Goal: Obtain resource: Download file/media

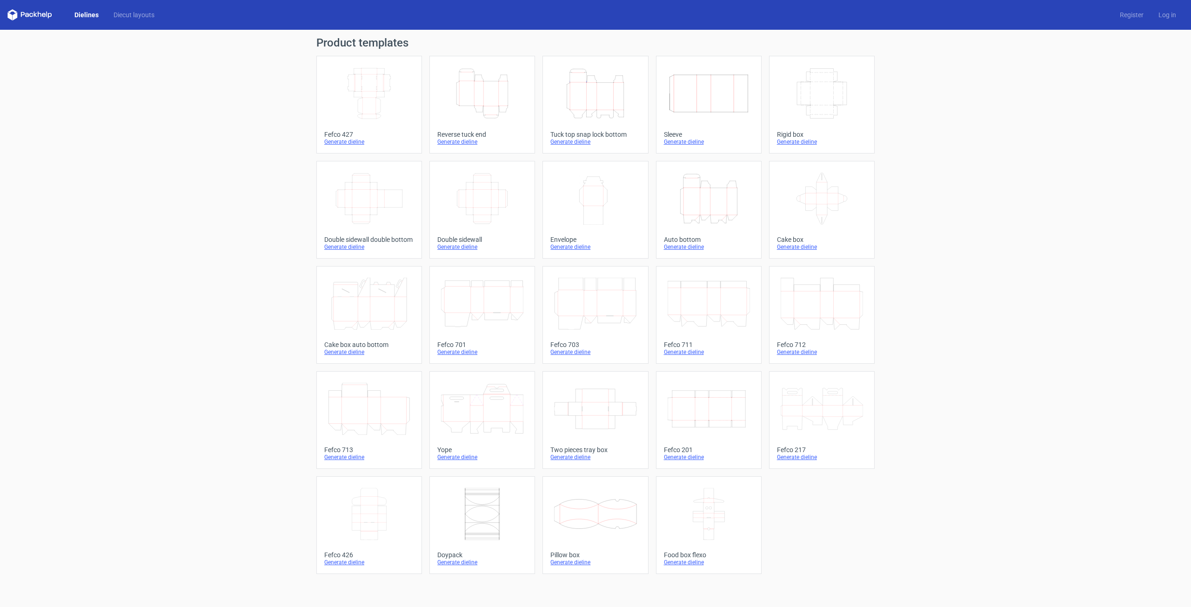
click at [678, 428] on icon "Width Depth Height" at bounding box center [709, 409] width 82 height 52
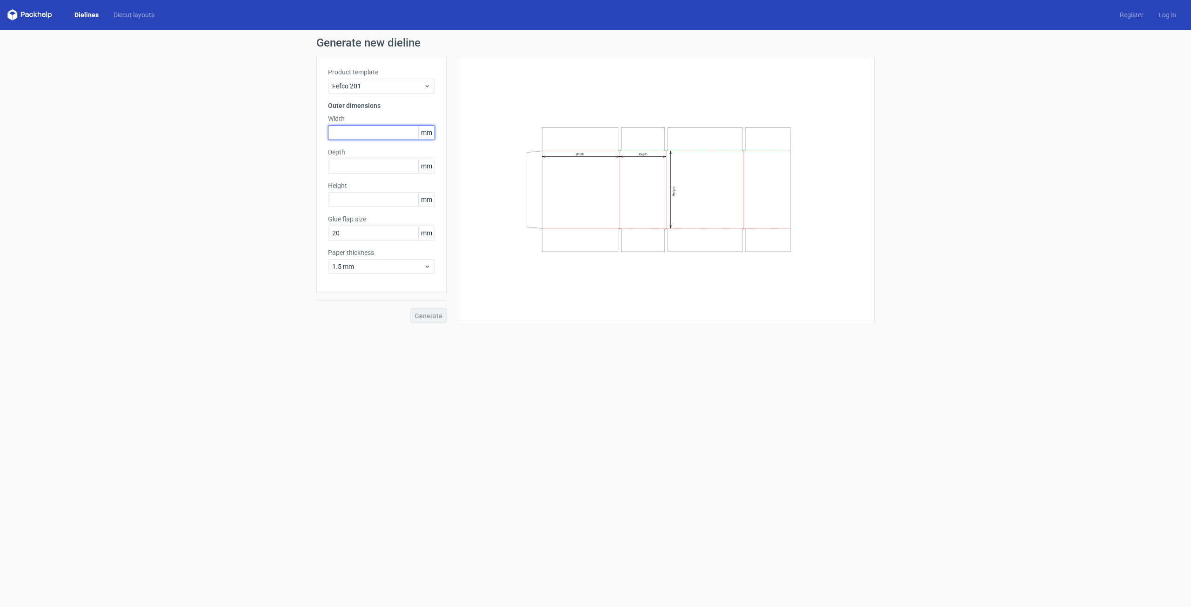
click at [362, 134] on input "text" at bounding box center [381, 132] width 107 height 15
click at [367, 203] on input "text" at bounding box center [381, 199] width 107 height 15
type input "140"
click at [353, 133] on input "text" at bounding box center [381, 132] width 107 height 15
click at [359, 169] on input "text" at bounding box center [381, 166] width 107 height 15
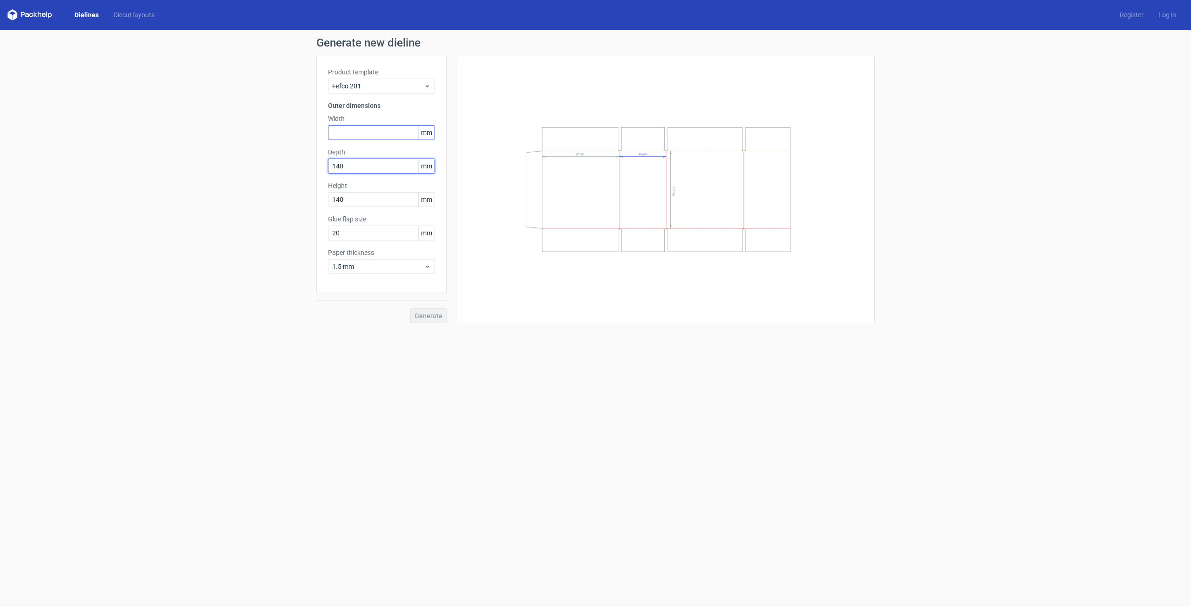
type input "140"
click at [349, 137] on input "text" at bounding box center [381, 132] width 107 height 15
type input "80"
click at [441, 315] on span "Generate" at bounding box center [429, 316] width 28 height 7
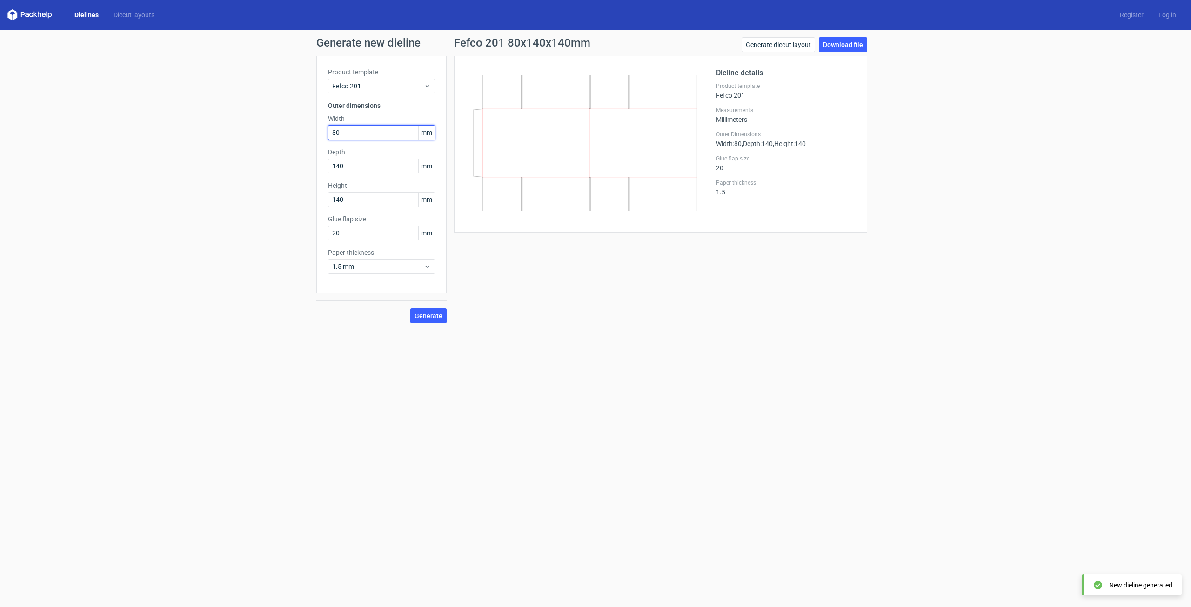
drag, startPoint x: 378, startPoint y: 135, endPoint x: 299, endPoint y: 140, distance: 79.7
click at [299, 140] on div "Generate new dieline Product template Fefco 201 Outer dimensions Width 80 mm De…" at bounding box center [595, 180] width 1191 height 301
drag, startPoint x: 790, startPoint y: 228, endPoint x: 371, endPoint y: 160, distance: 424.4
click at [789, 228] on div "Dieline details Product template Fefco 201 Measurements Millimeters Outer Dimen…" at bounding box center [660, 144] width 413 height 177
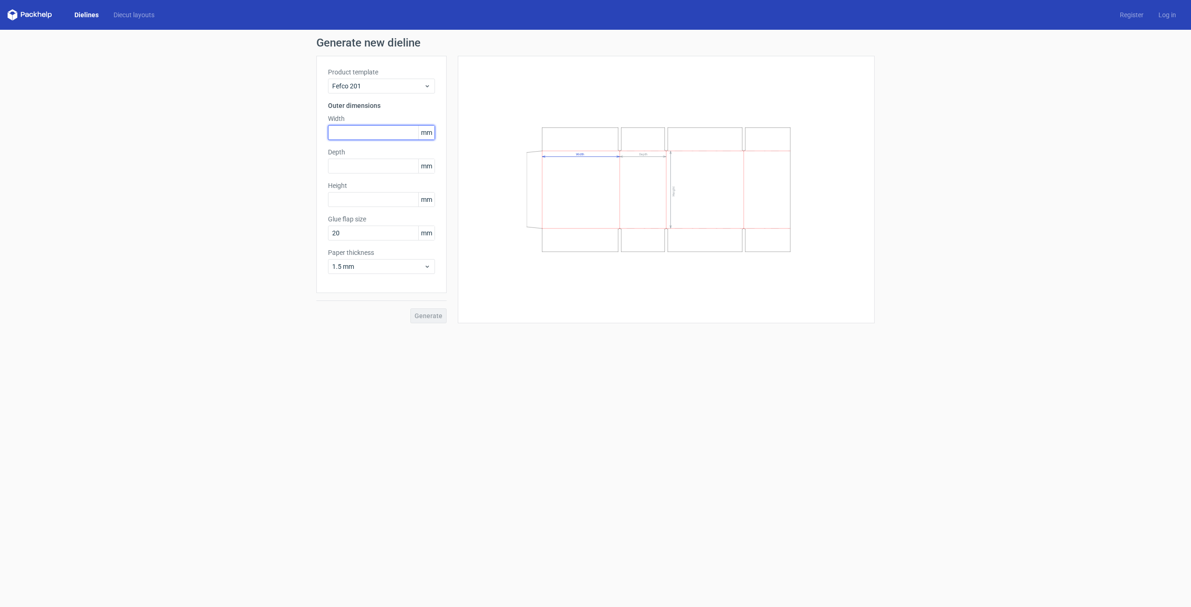
click at [346, 128] on input "text" at bounding box center [381, 132] width 107 height 15
type input "80"
click at [347, 167] on input "text" at bounding box center [381, 166] width 107 height 15
type input "140"
click at [362, 197] on input "text" at bounding box center [381, 199] width 107 height 15
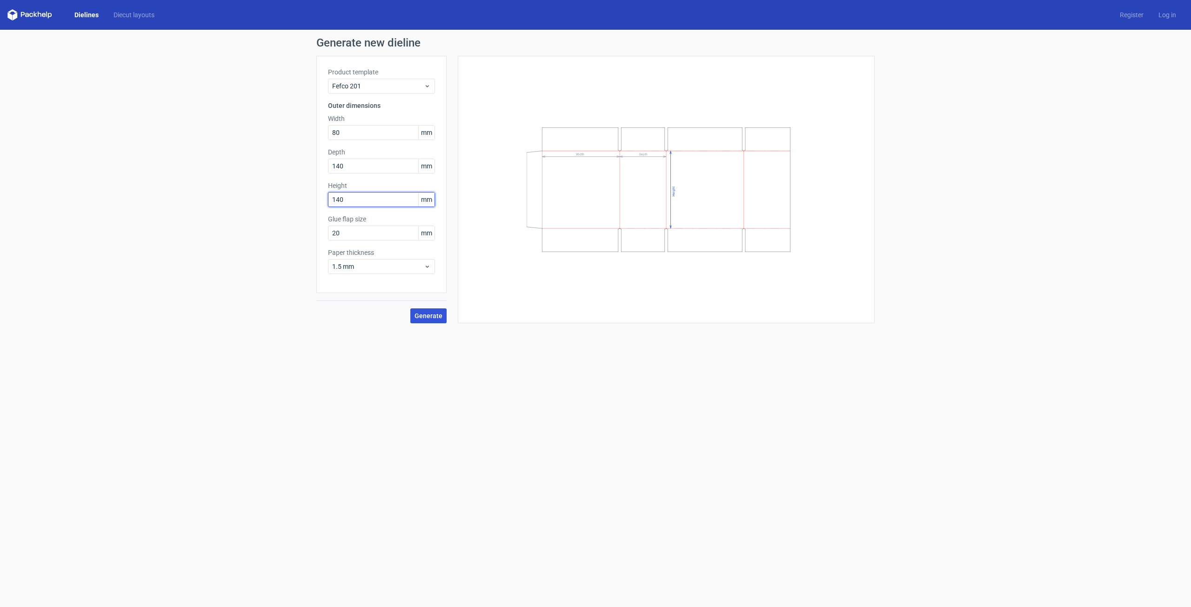
type input "140"
click at [424, 314] on span "Generate" at bounding box center [429, 316] width 28 height 7
click at [155, 140] on div "Generate new dieline Product template Fefco 201 Outer dimensions Width mm Depth…" at bounding box center [595, 180] width 1191 height 301
click at [374, 126] on input "text" at bounding box center [381, 132] width 107 height 15
type input "80"
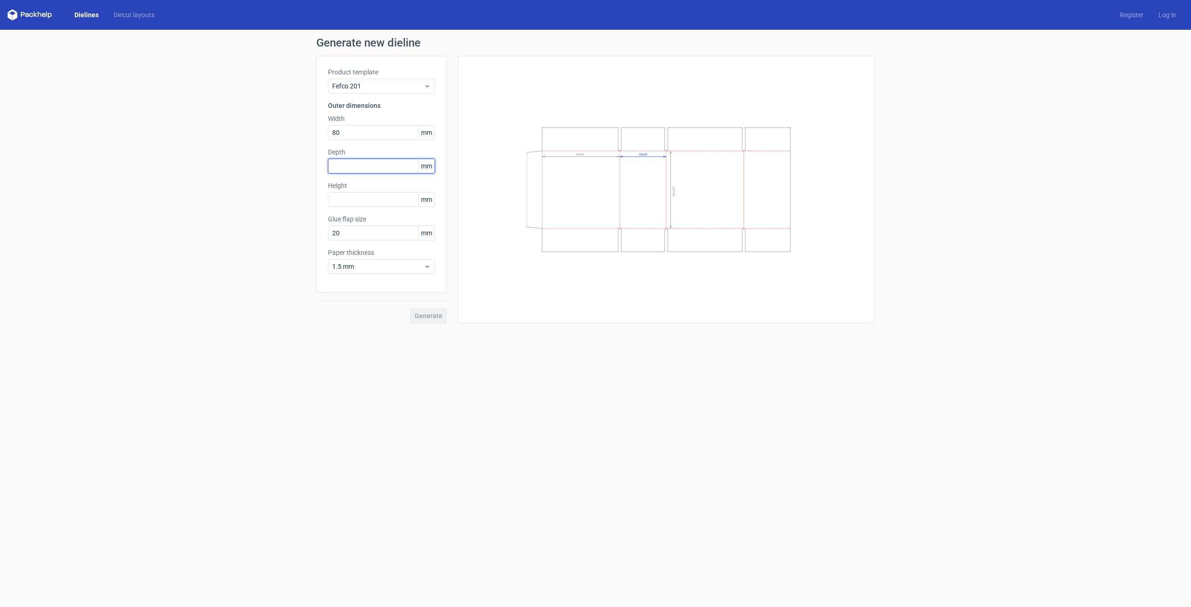
click at [369, 169] on input "text" at bounding box center [381, 166] width 107 height 15
type input "140"
click at [359, 199] on input "text" at bounding box center [381, 199] width 107 height 15
type input "140"
drag, startPoint x: 368, startPoint y: 164, endPoint x: 181, endPoint y: 160, distance: 187.1
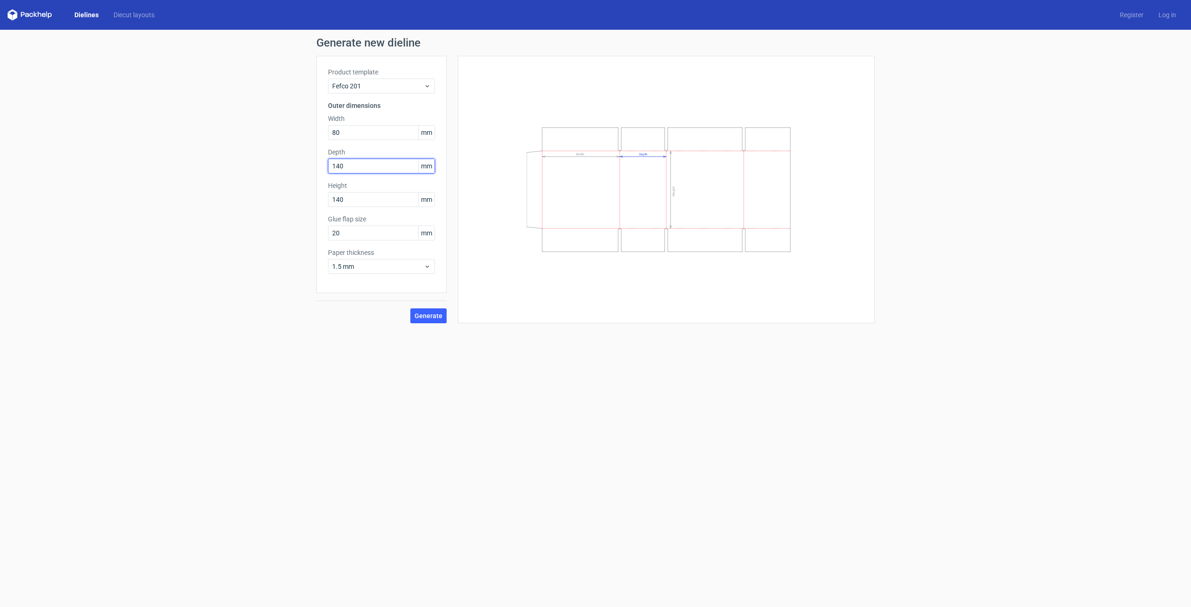
click at [174, 161] on div "Generate new dieline Product template Fefco 201 Outer dimensions Width 80 mm De…" at bounding box center [595, 180] width 1191 height 301
type input "80"
click at [410, 309] on button "Generate" at bounding box center [428, 316] width 36 height 15
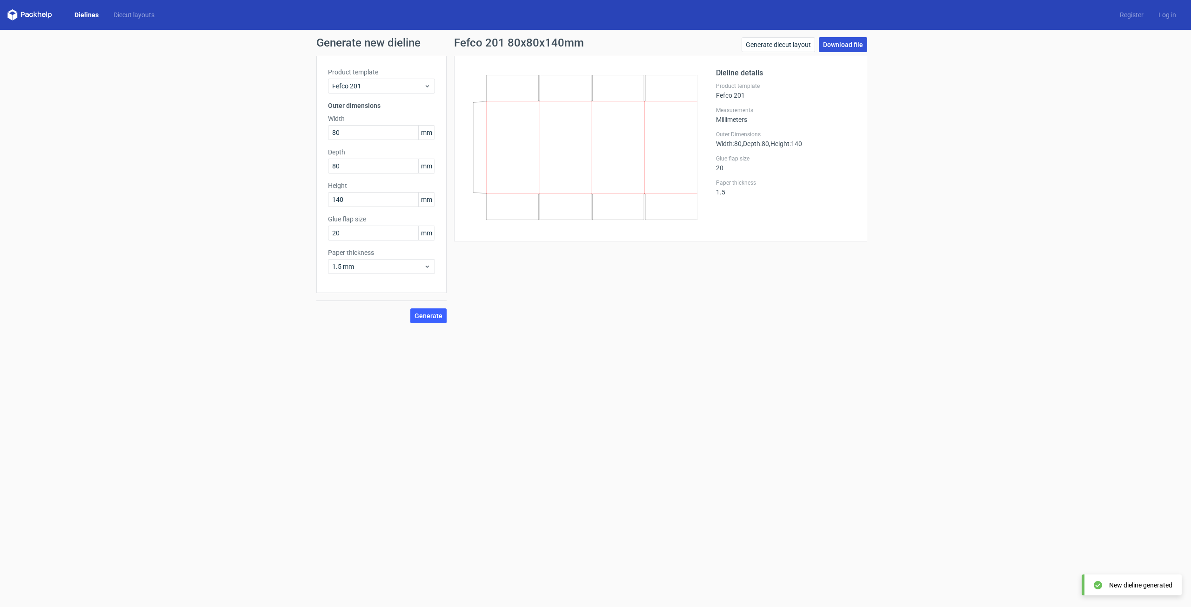
click at [846, 49] on link "Download file" at bounding box center [843, 44] width 48 height 15
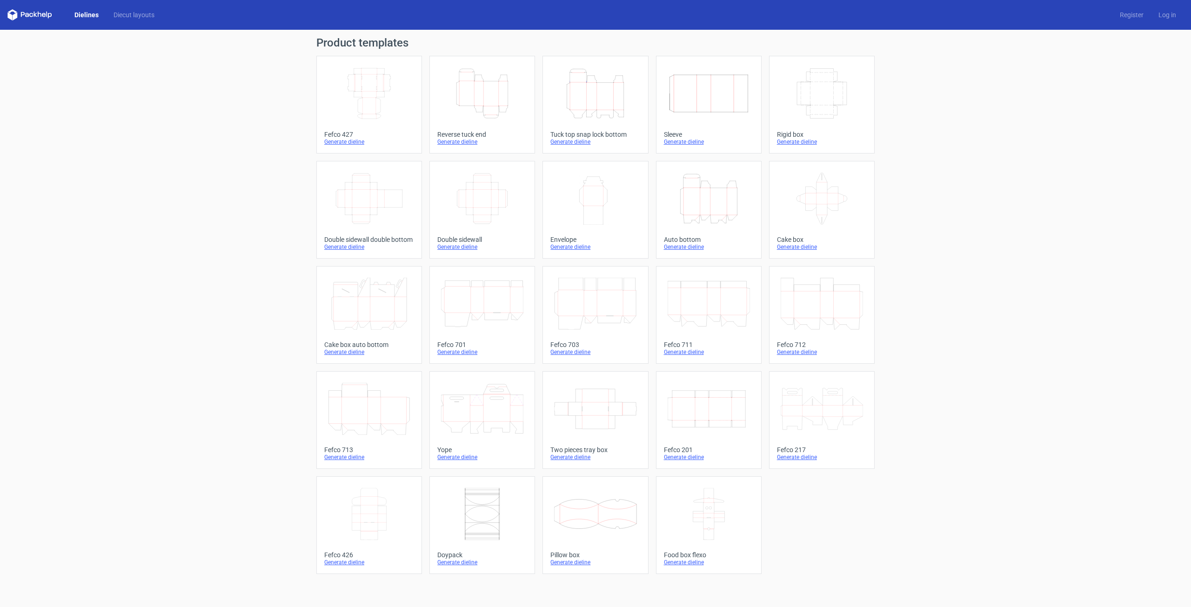
click at [684, 401] on icon "Width Depth Height" at bounding box center [709, 409] width 82 height 52
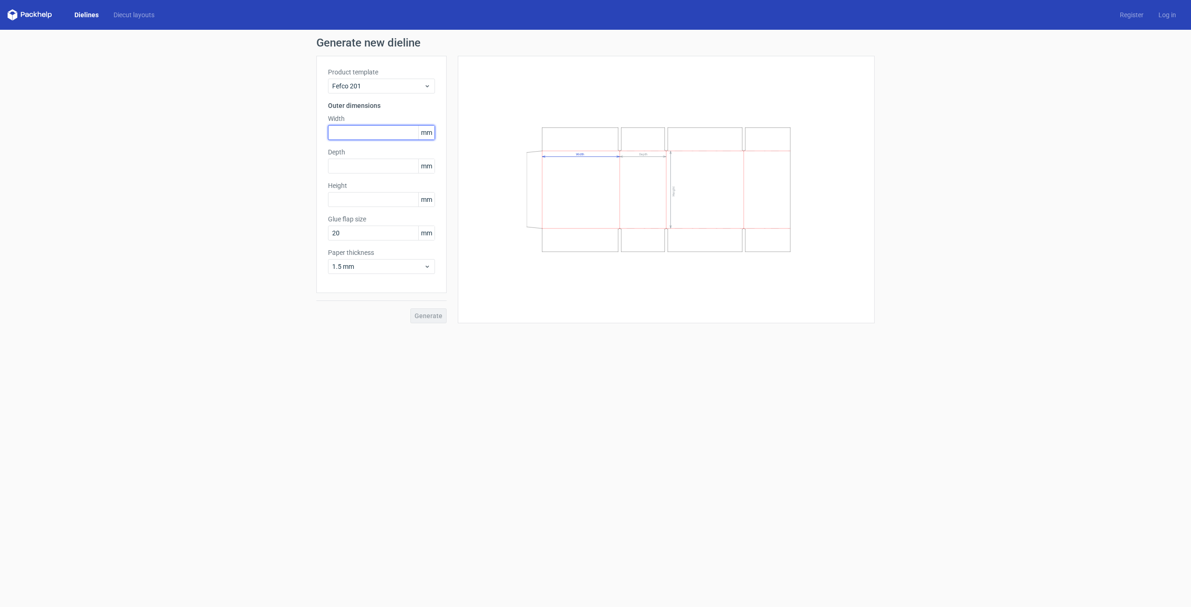
click at [345, 138] on input "text" at bounding box center [381, 132] width 107 height 15
type input "140"
click at [339, 201] on input "text" at bounding box center [381, 199] width 107 height 15
type input "220"
click at [352, 163] on input "text" at bounding box center [381, 166] width 107 height 15
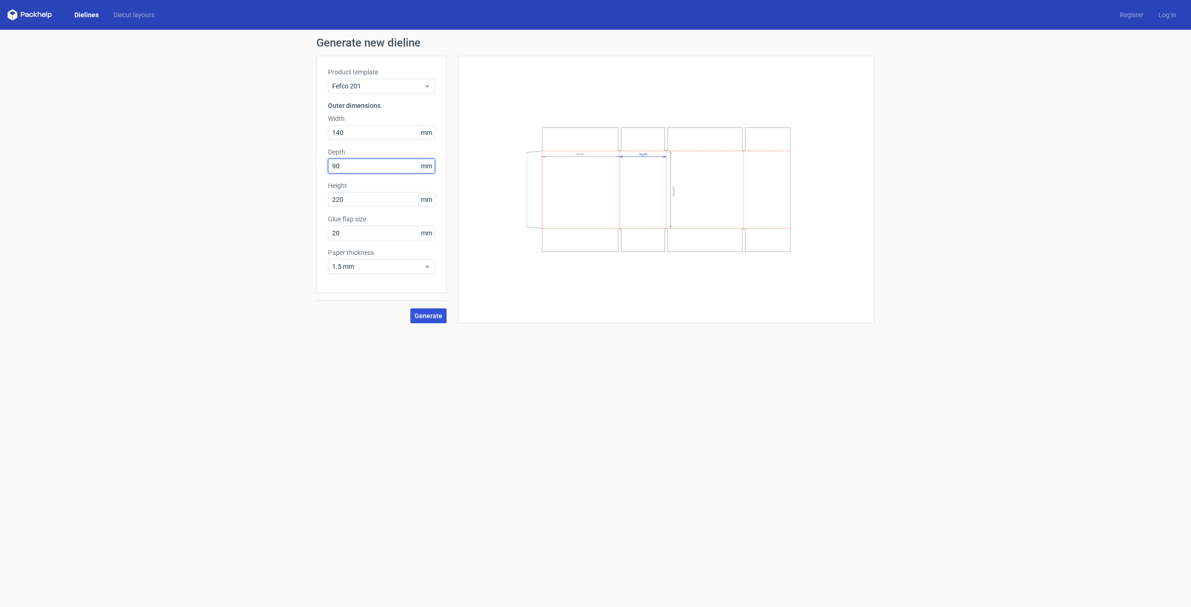
type input "90"
click at [422, 310] on button "Generate" at bounding box center [428, 316] width 36 height 15
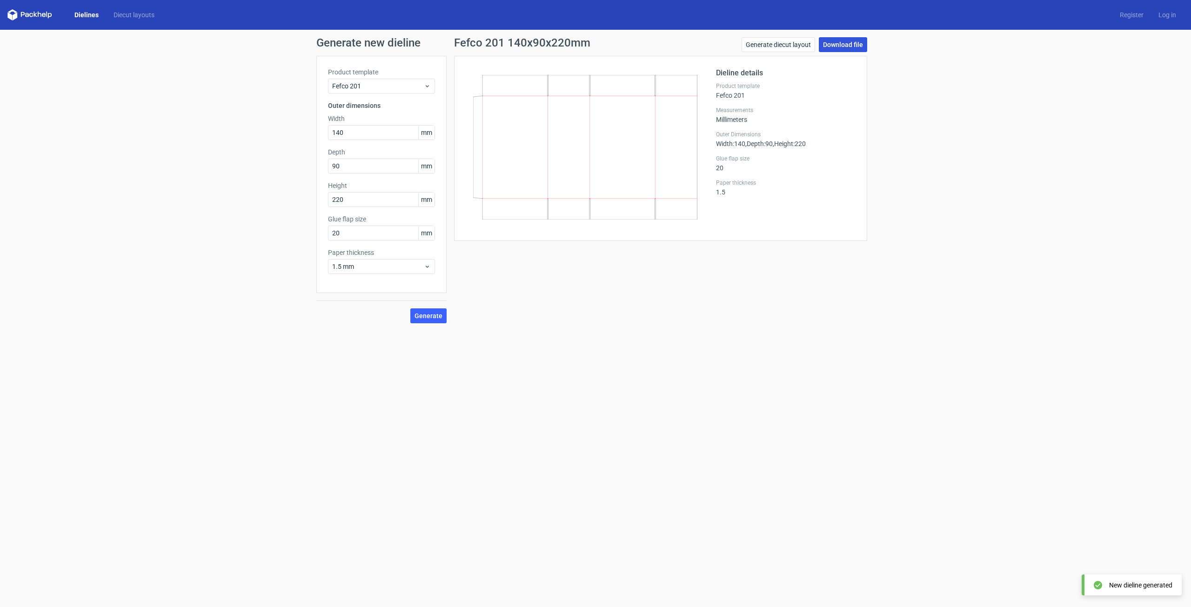
drag, startPoint x: 856, startPoint y: 39, endPoint x: 863, endPoint y: 42, distance: 7.5
click at [856, 39] on link "Download file" at bounding box center [843, 44] width 48 height 15
